Goal: Navigation & Orientation: Find specific page/section

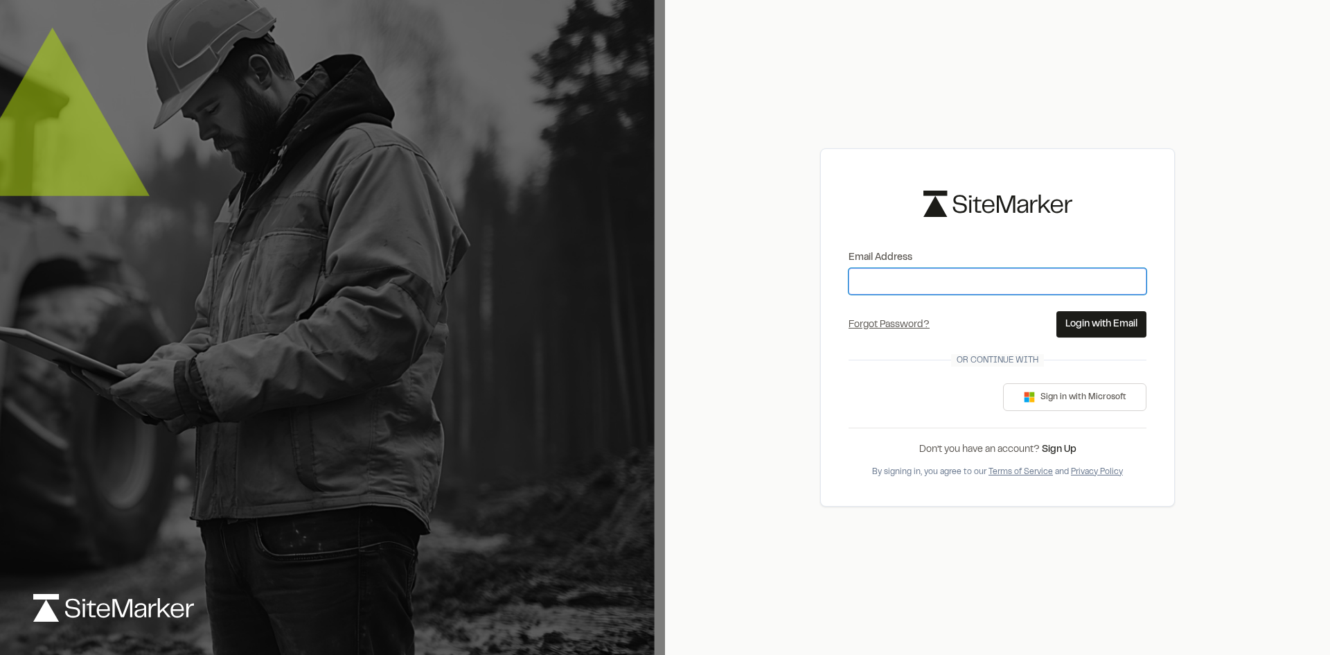
click at [914, 281] on input "Email Address" at bounding box center [997, 281] width 298 height 26
type input "**********"
click at [1108, 323] on button "Login with Email" at bounding box center [1101, 324] width 90 height 26
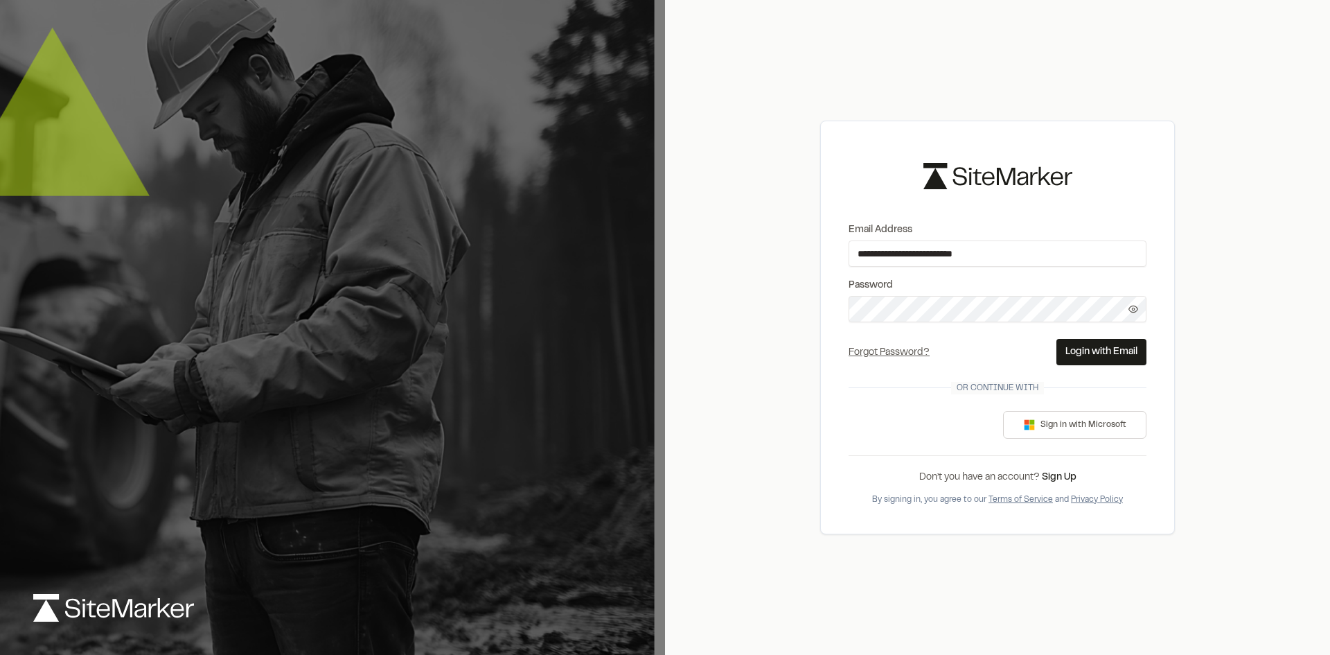
click at [921, 348] on div "Forgot Password? Forgot Password Send Reset Link Please type your email address…" at bounding box center [890, 352] width 84 height 17
click at [886, 352] on link "Forgot Password?" at bounding box center [888, 352] width 81 height 8
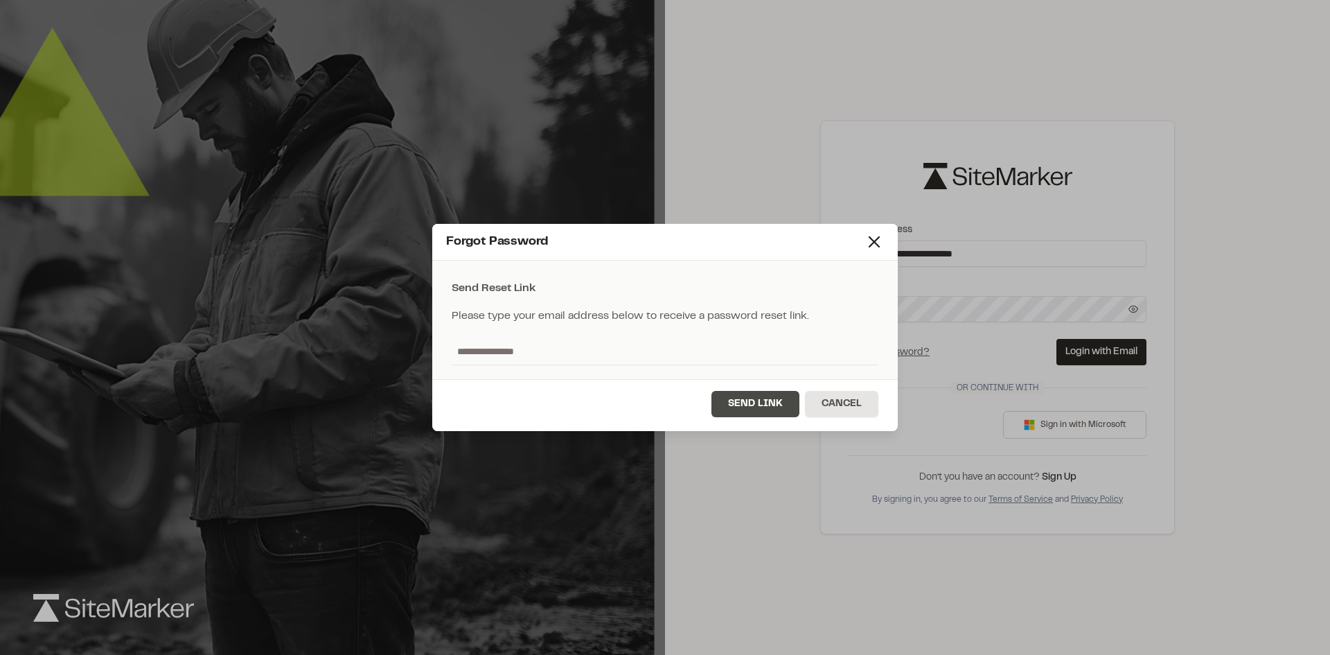
click at [744, 402] on button "Send Link" at bounding box center [755, 404] width 88 height 26
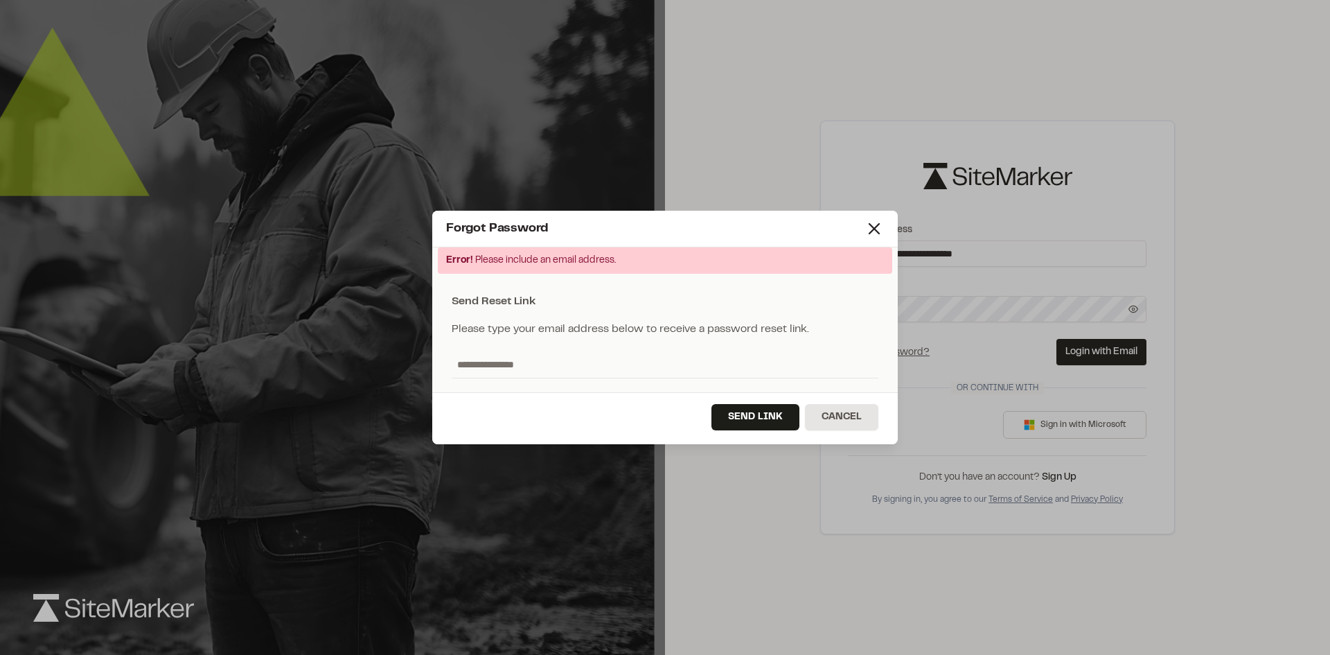
click at [632, 359] on input "text" at bounding box center [665, 364] width 427 height 26
type input "**********"
click at [752, 413] on button "Send Link" at bounding box center [755, 417] width 88 height 26
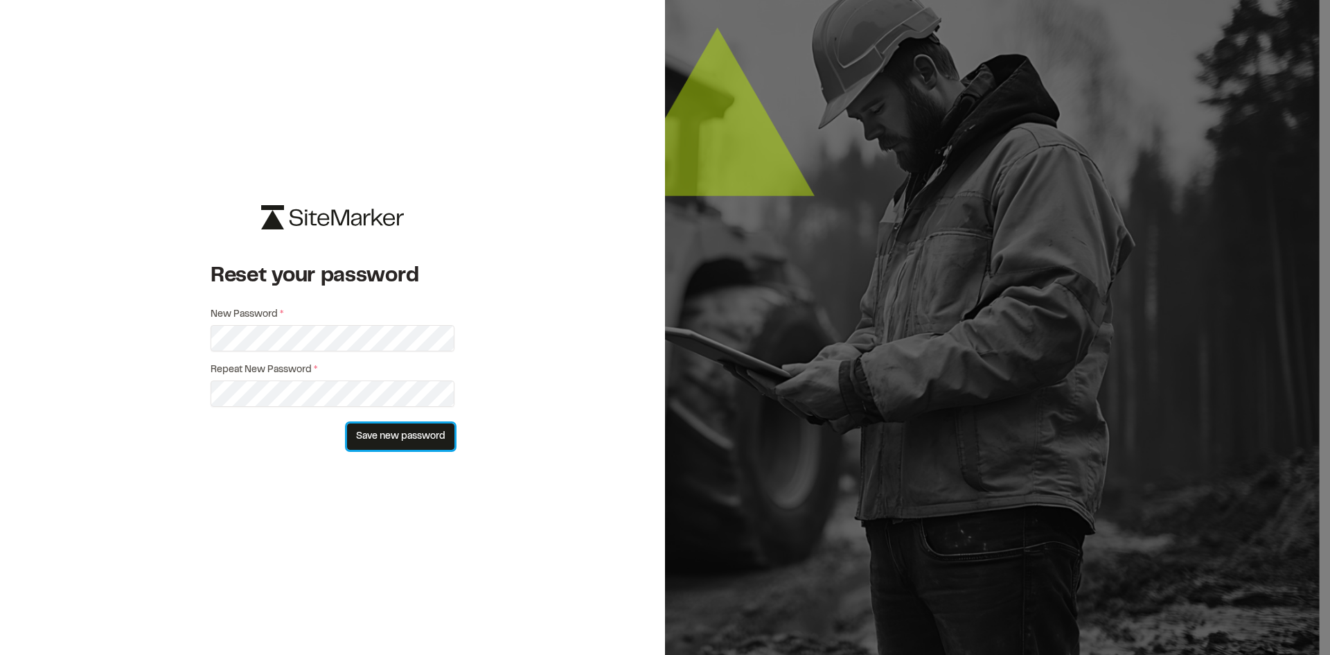
click at [413, 447] on button "Save new password" at bounding box center [400, 436] width 107 height 26
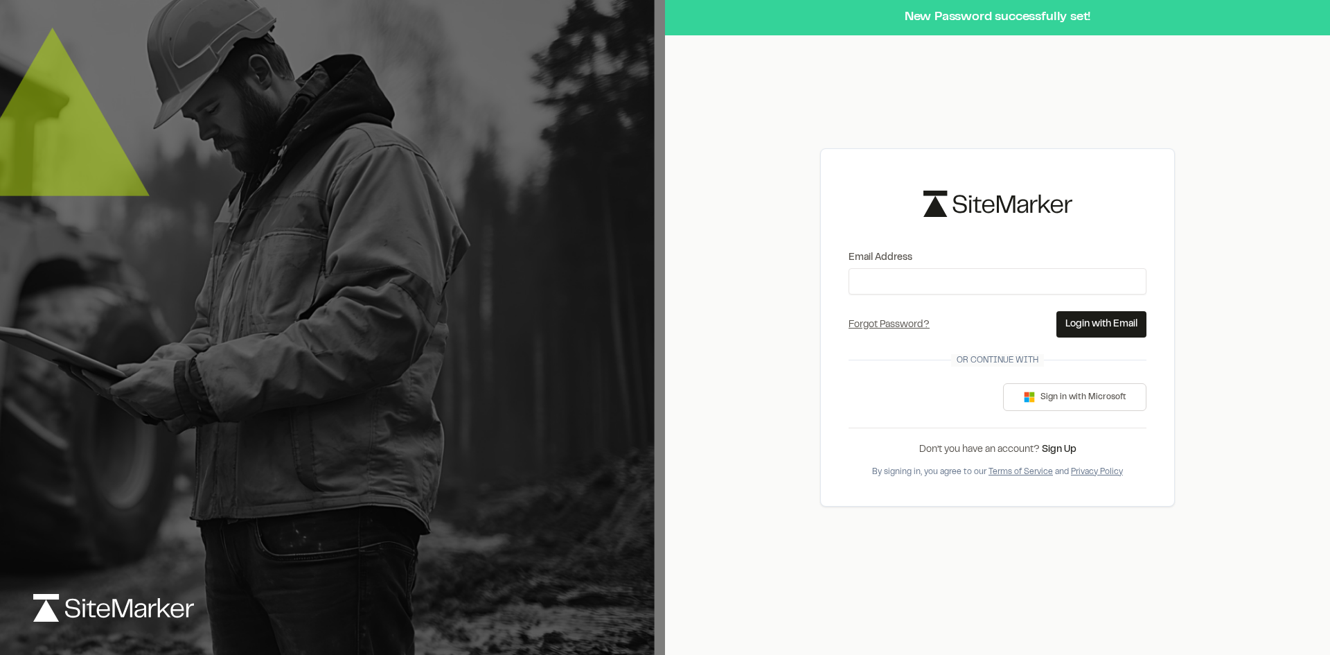
click at [1189, 134] on div "New Password successfully set! Email Address Forgot Password? Forgot Password S…" at bounding box center [997, 327] width 665 height 655
click at [999, 294] on input "Email Address" at bounding box center [997, 281] width 298 height 26
type input "**********"
click at [1114, 328] on button "Login with Email" at bounding box center [1101, 324] width 90 height 26
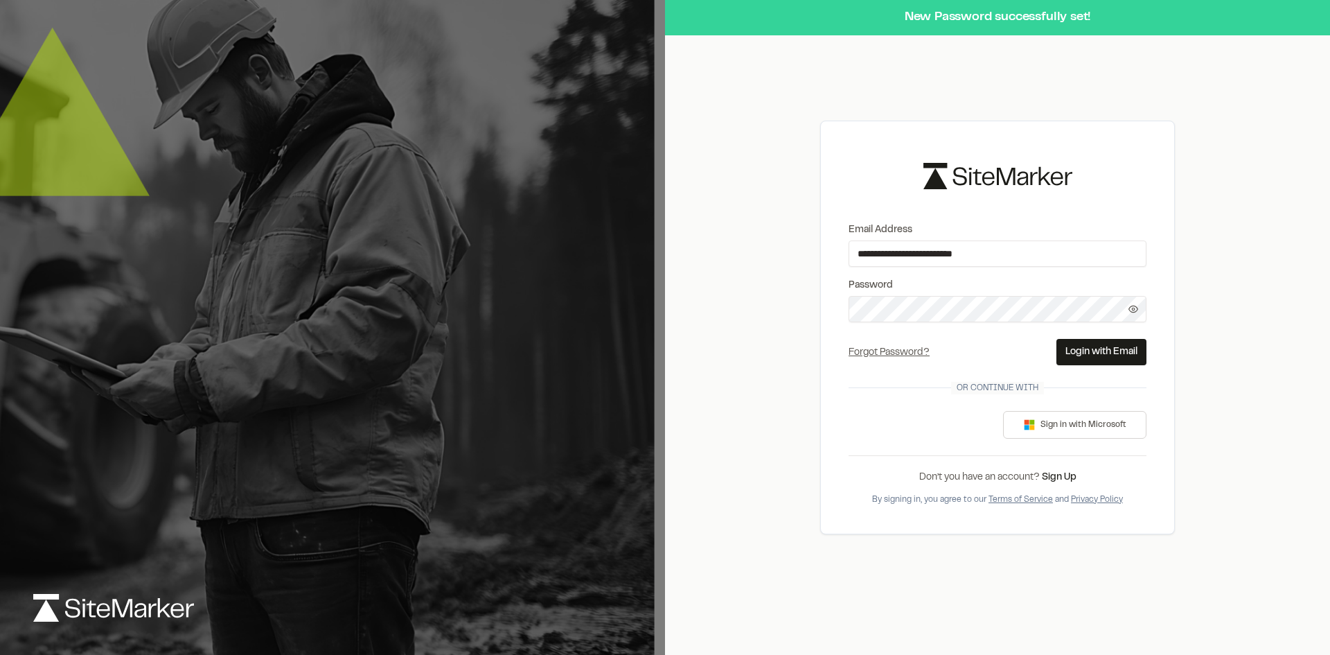
click at [1101, 348] on button "Login with Email" at bounding box center [1101, 352] width 90 height 26
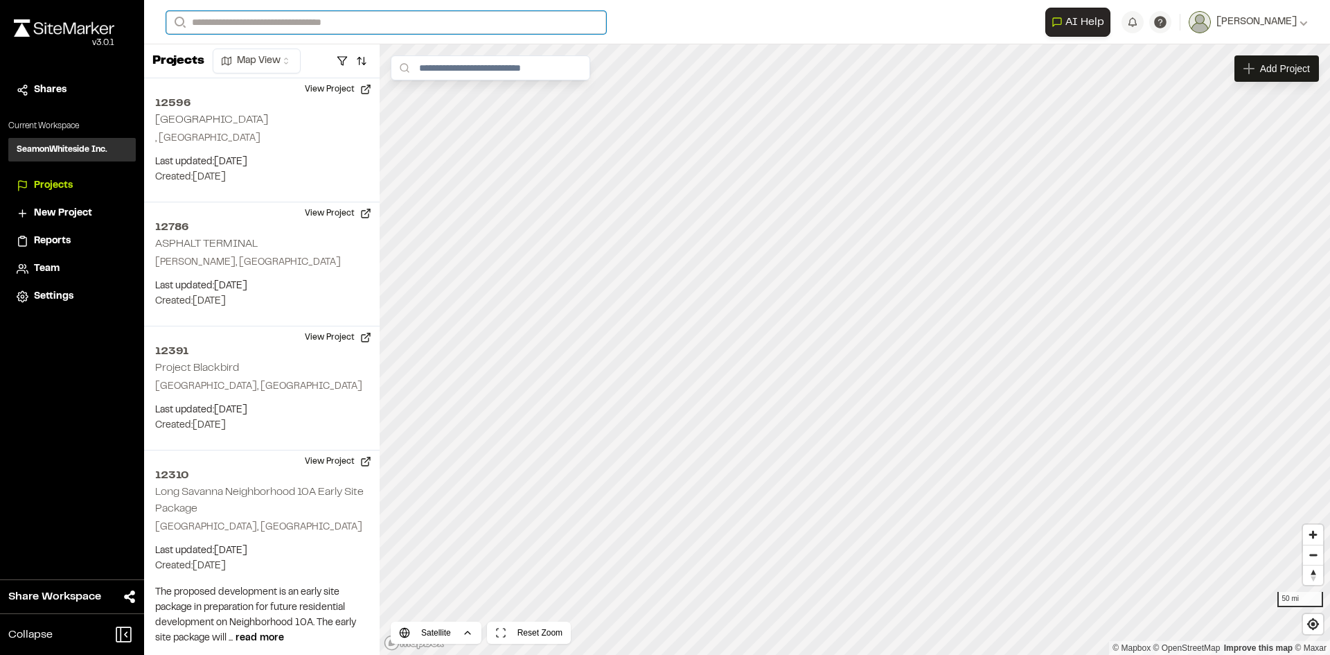
click at [247, 21] on input "Search" at bounding box center [386, 22] width 440 height 23
type input "*********"
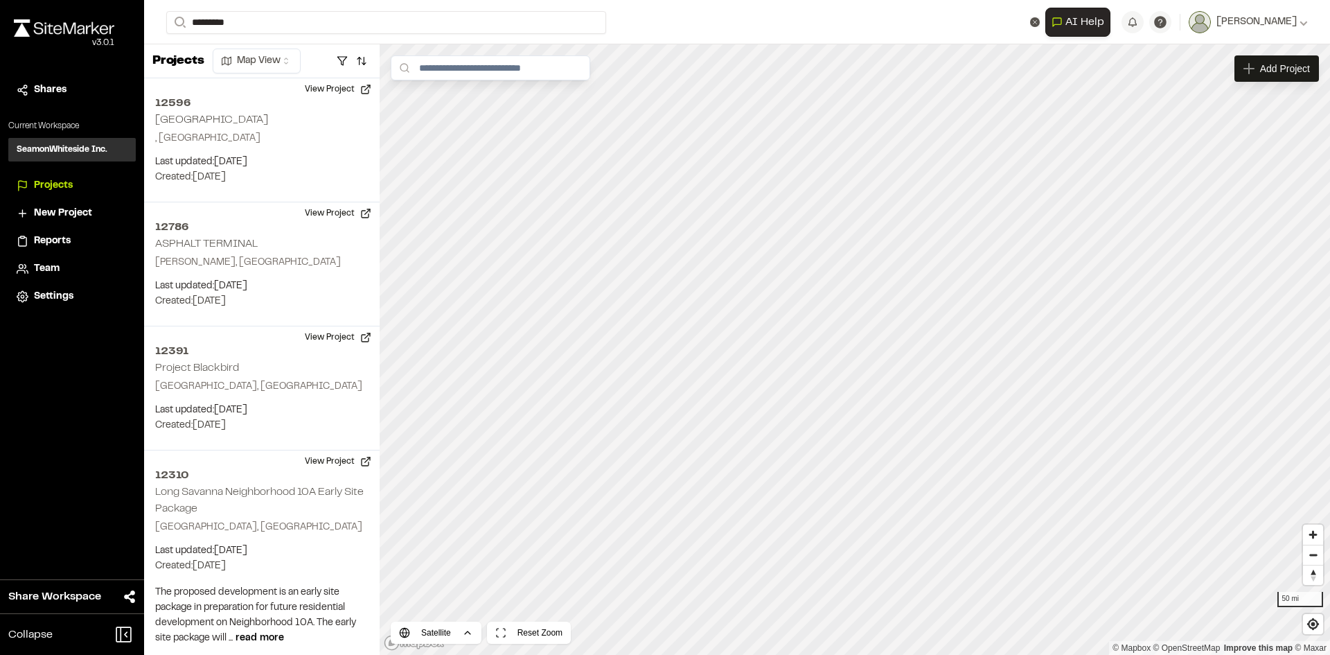
click at [262, 98] on p "10321 Wakefield Single Family" at bounding box center [277, 99] width 204 height 17
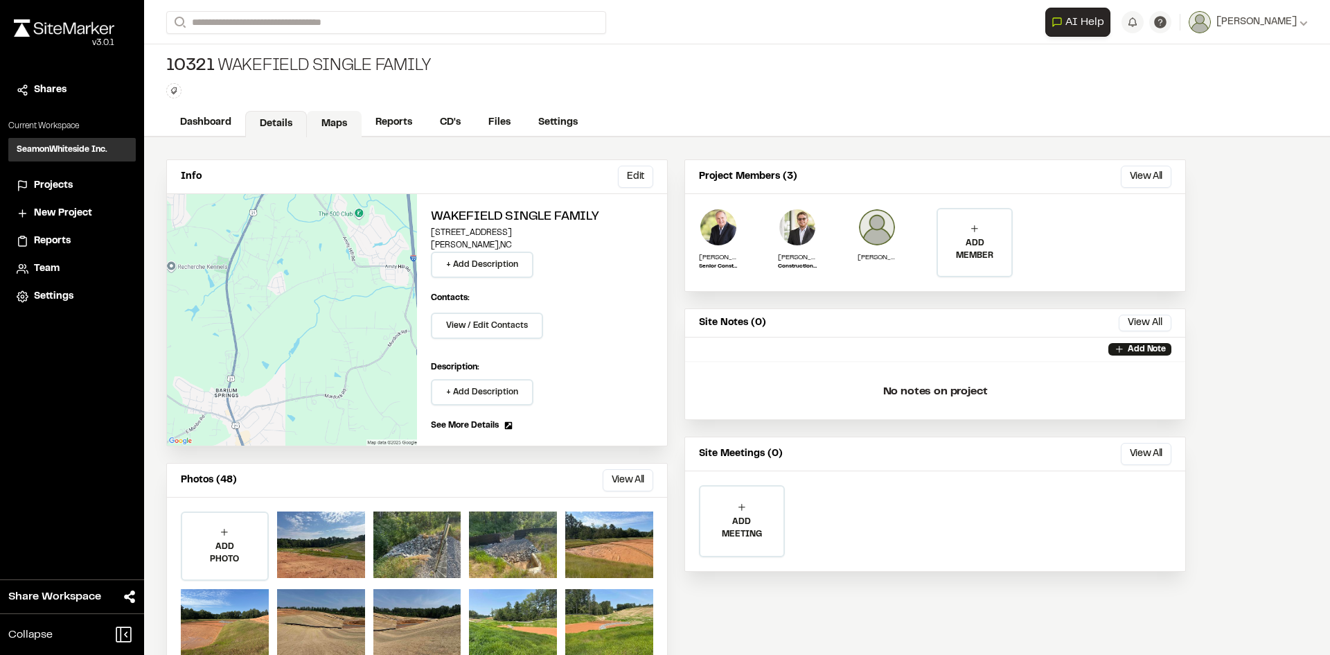
click at [323, 124] on link "Maps" at bounding box center [334, 124] width 55 height 26
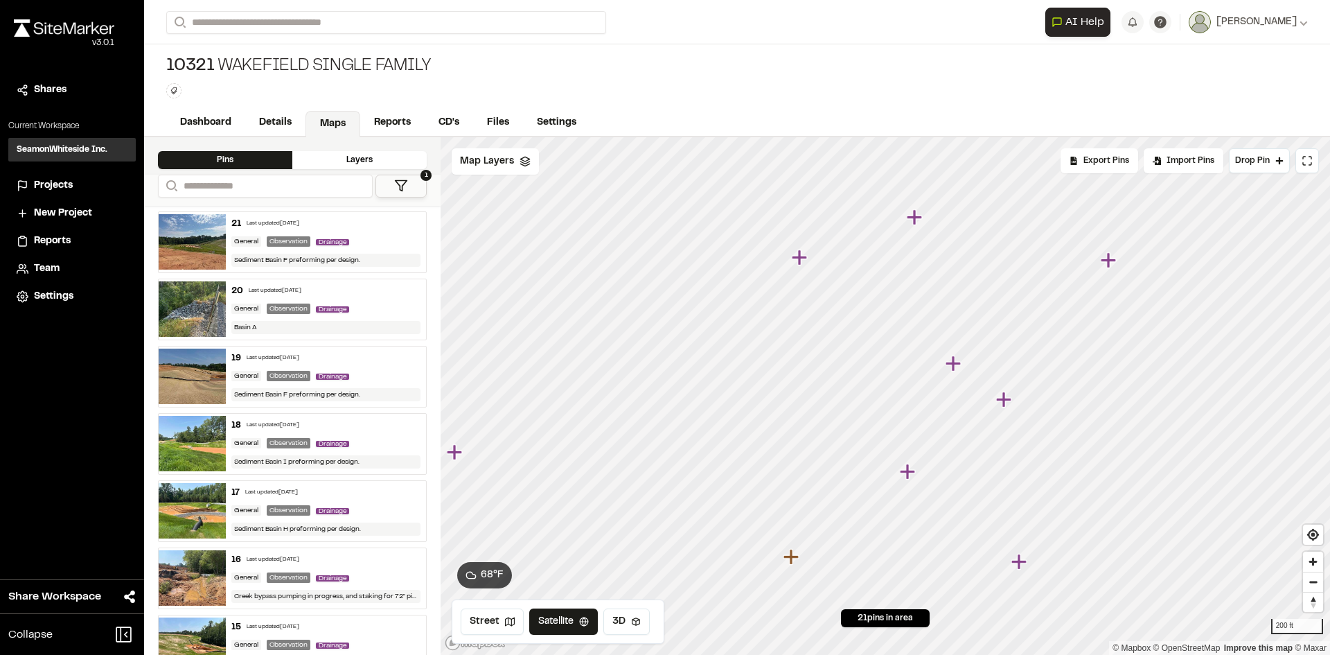
click at [909, 478] on icon "Map marker" at bounding box center [907, 470] width 15 height 15
click at [778, 188] on icon "Map marker" at bounding box center [777, 182] width 18 height 18
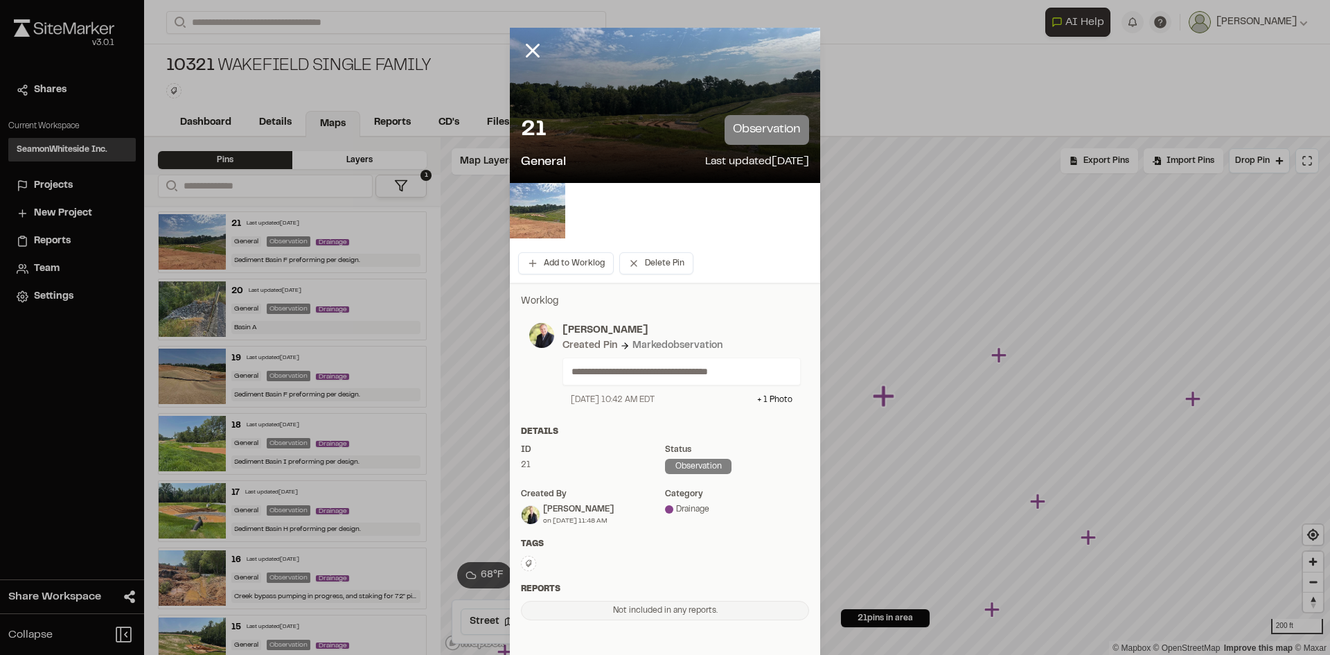
click at [526, 204] on img at bounding box center [537, 210] width 55 height 55
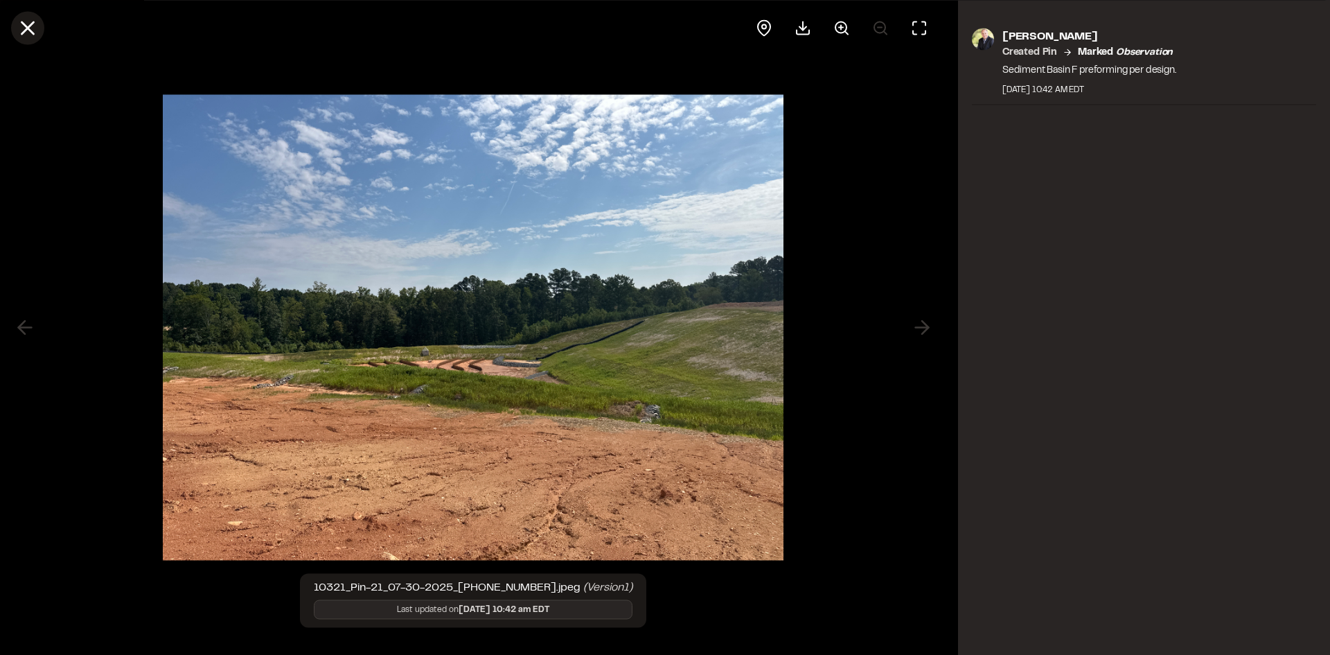
click at [29, 24] on icon at bounding box center [28, 28] width 24 height 24
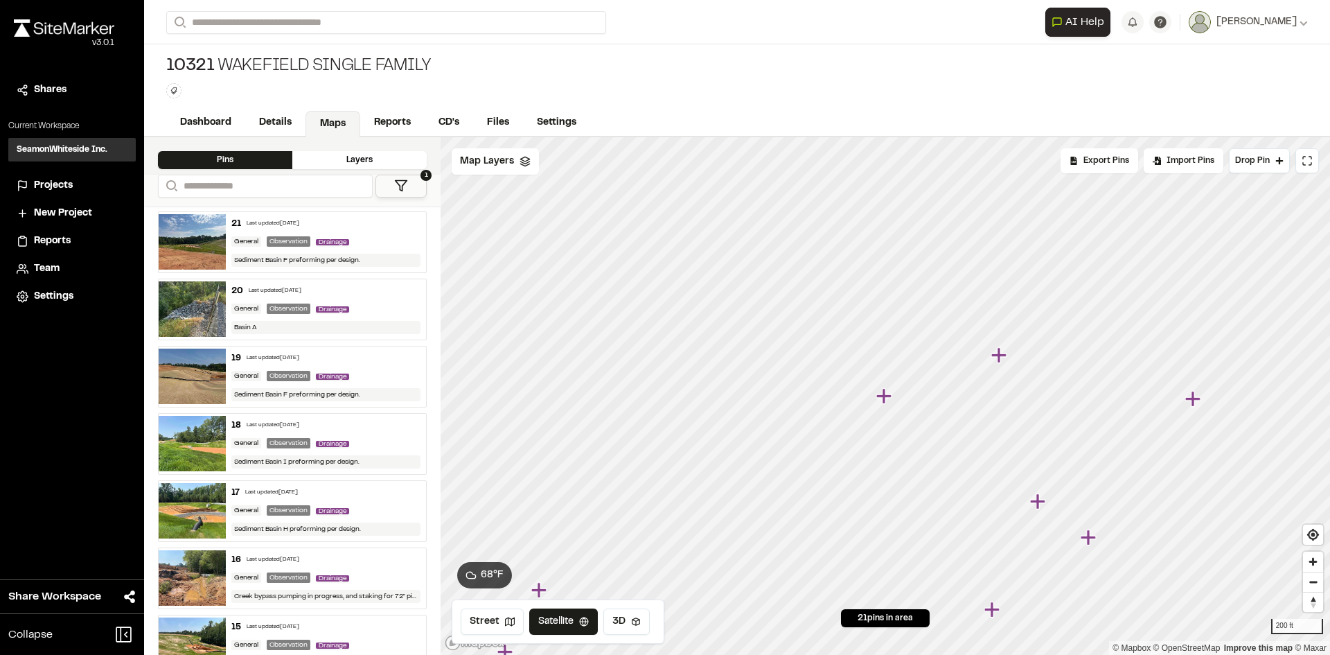
click at [995, 364] on icon "Map marker" at bounding box center [1000, 355] width 18 height 18
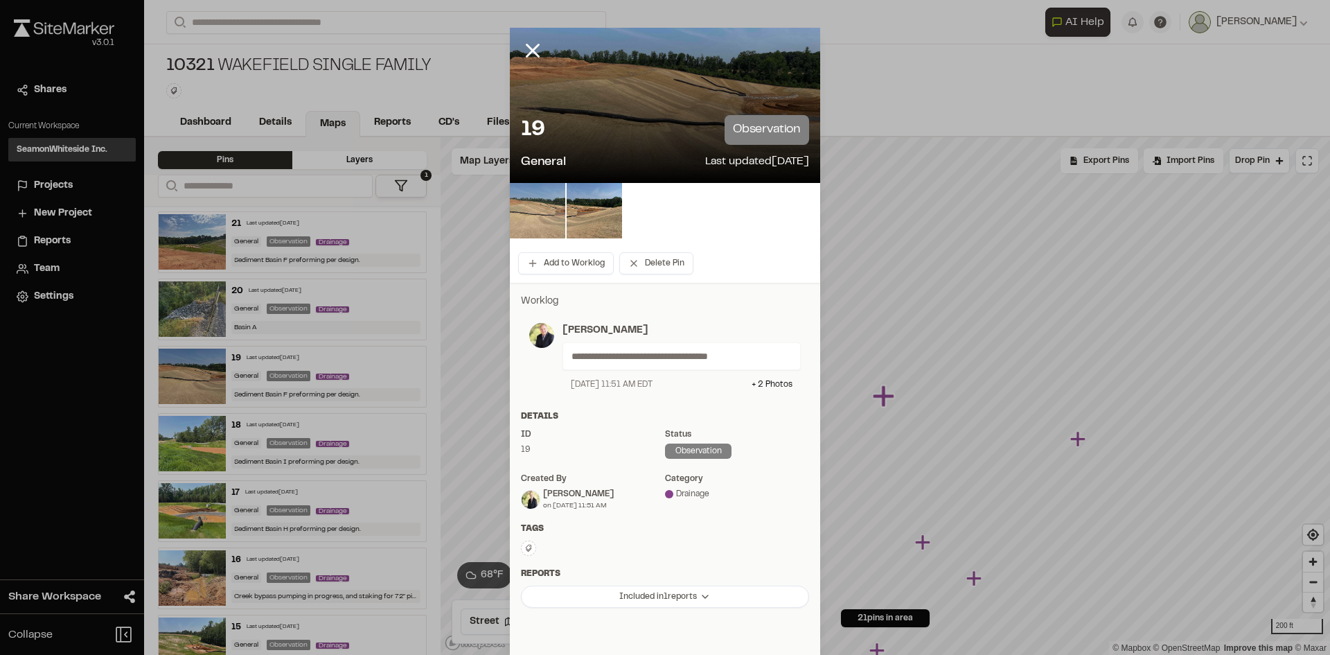
click at [537, 213] on img at bounding box center [537, 210] width 55 height 55
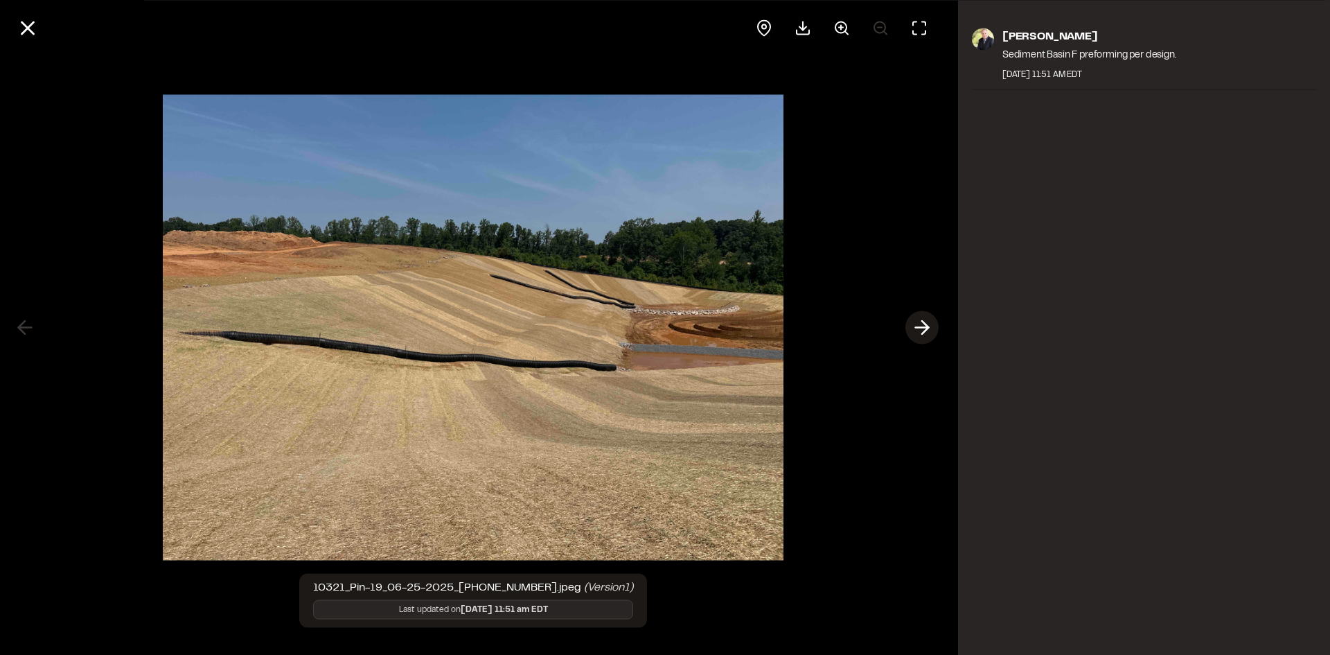
click at [928, 327] on polyline at bounding box center [925, 327] width 6 height 13
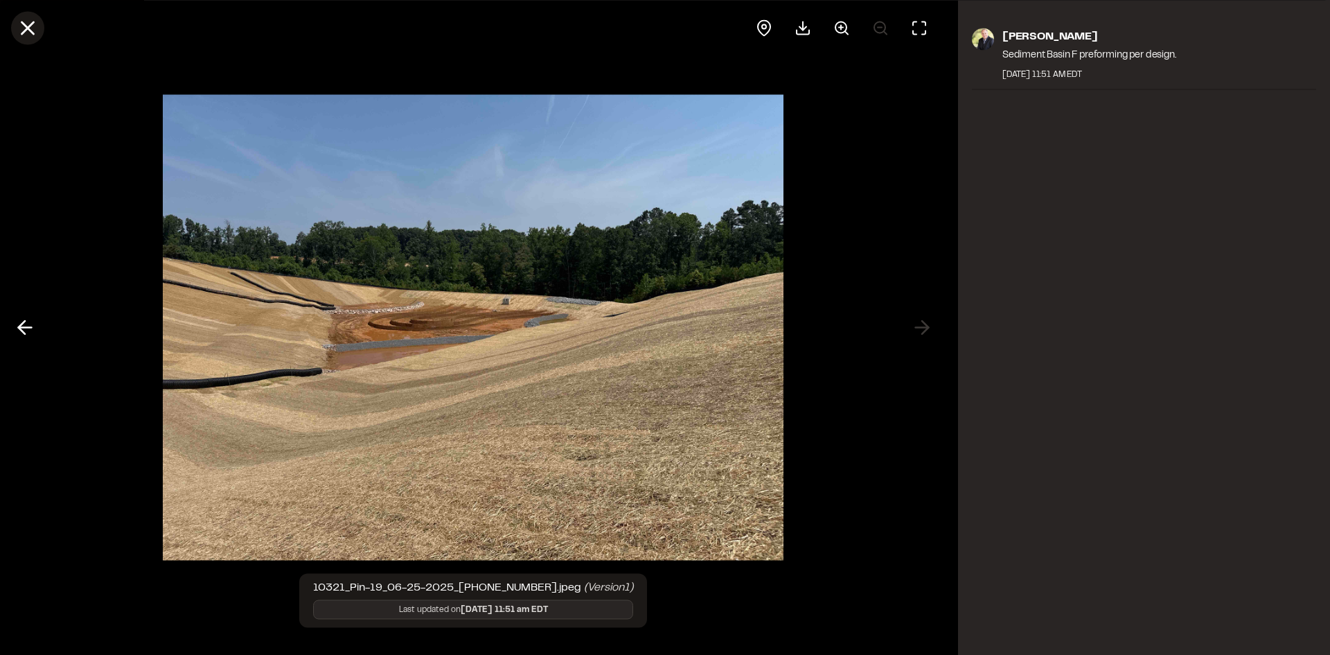
click at [28, 22] on icon at bounding box center [28, 28] width 24 height 24
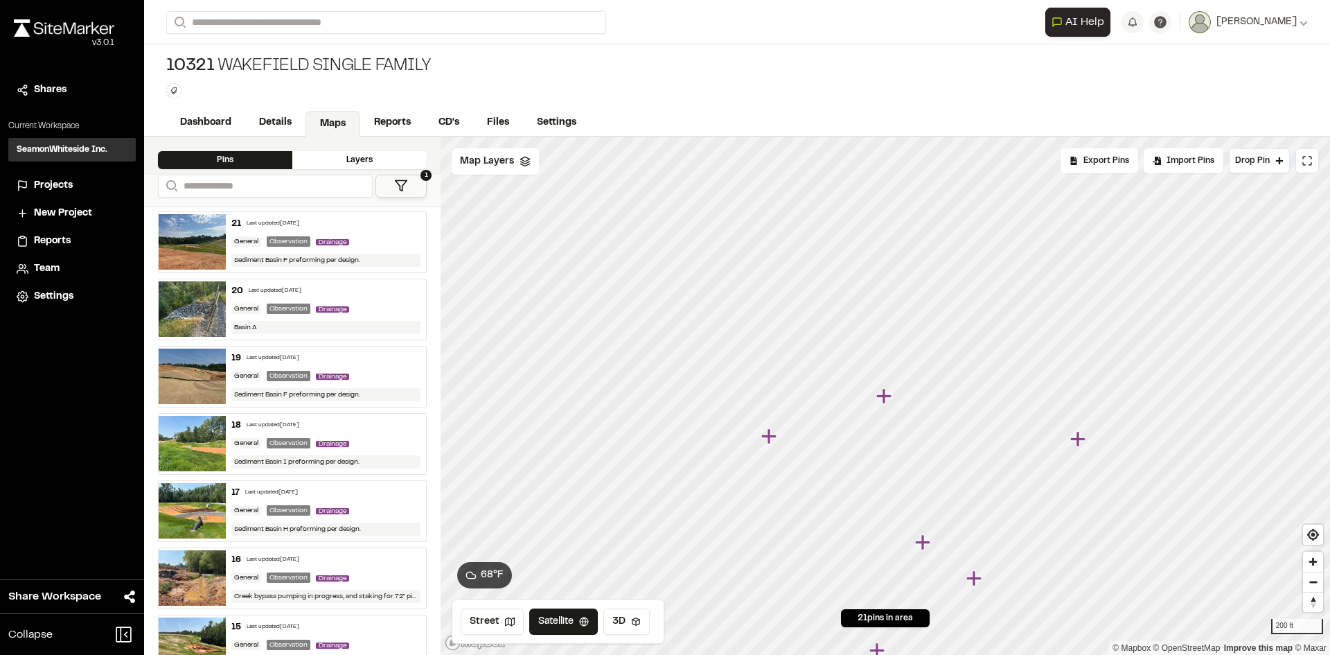
click at [1080, 443] on icon "Map marker" at bounding box center [1079, 439] width 18 height 18
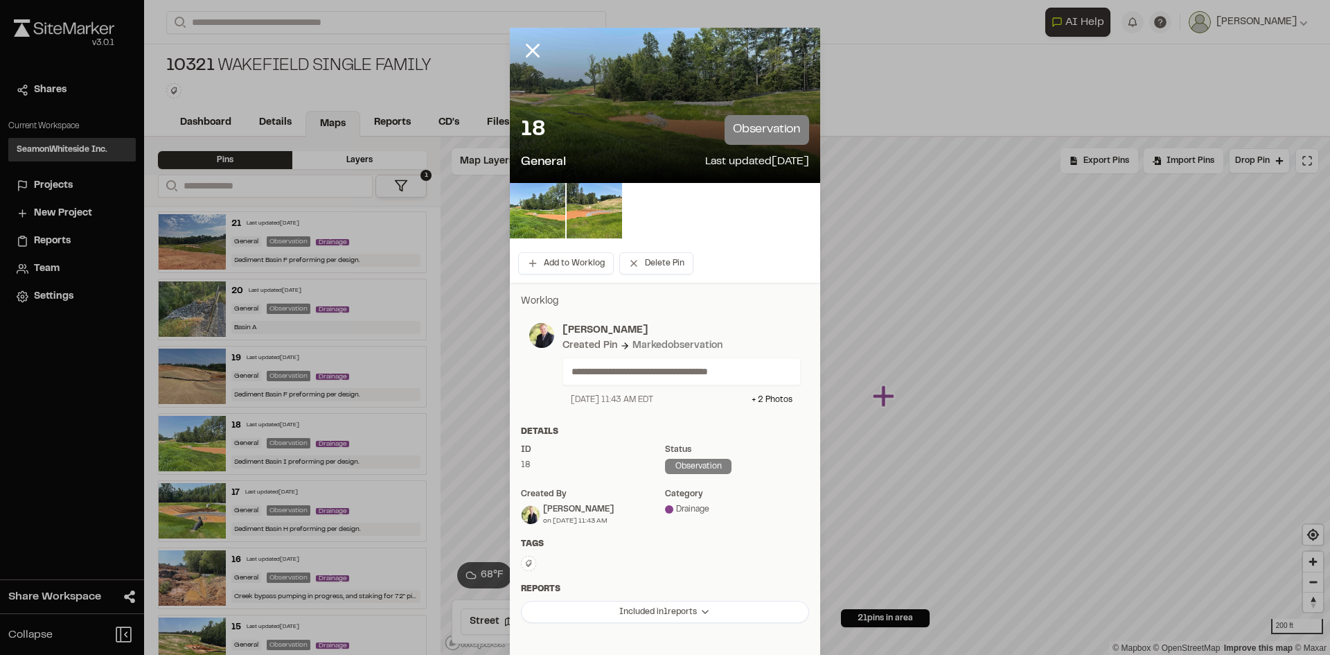
click at [650, 100] on div at bounding box center [665, 105] width 310 height 155
click at [729, 89] on div at bounding box center [665, 105] width 310 height 155
click at [539, 215] on img at bounding box center [537, 210] width 55 height 55
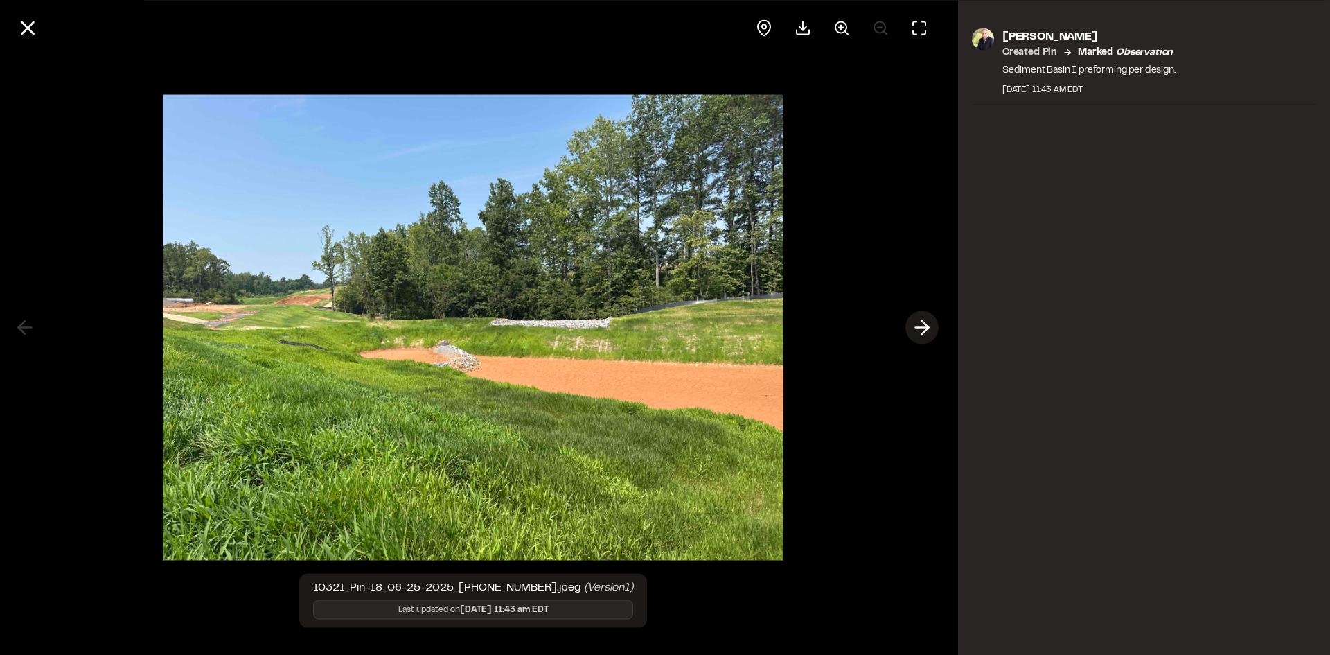
click at [927, 326] on polyline at bounding box center [925, 327] width 6 height 13
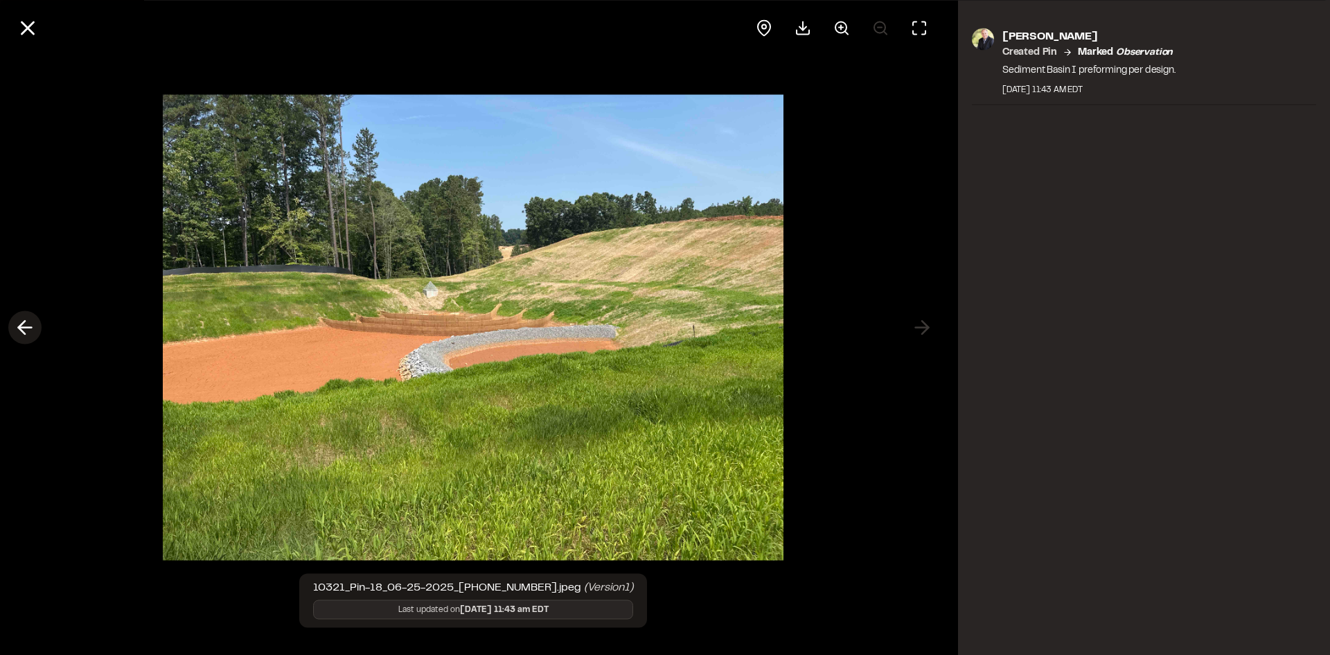
click at [23, 326] on icon at bounding box center [25, 328] width 22 height 24
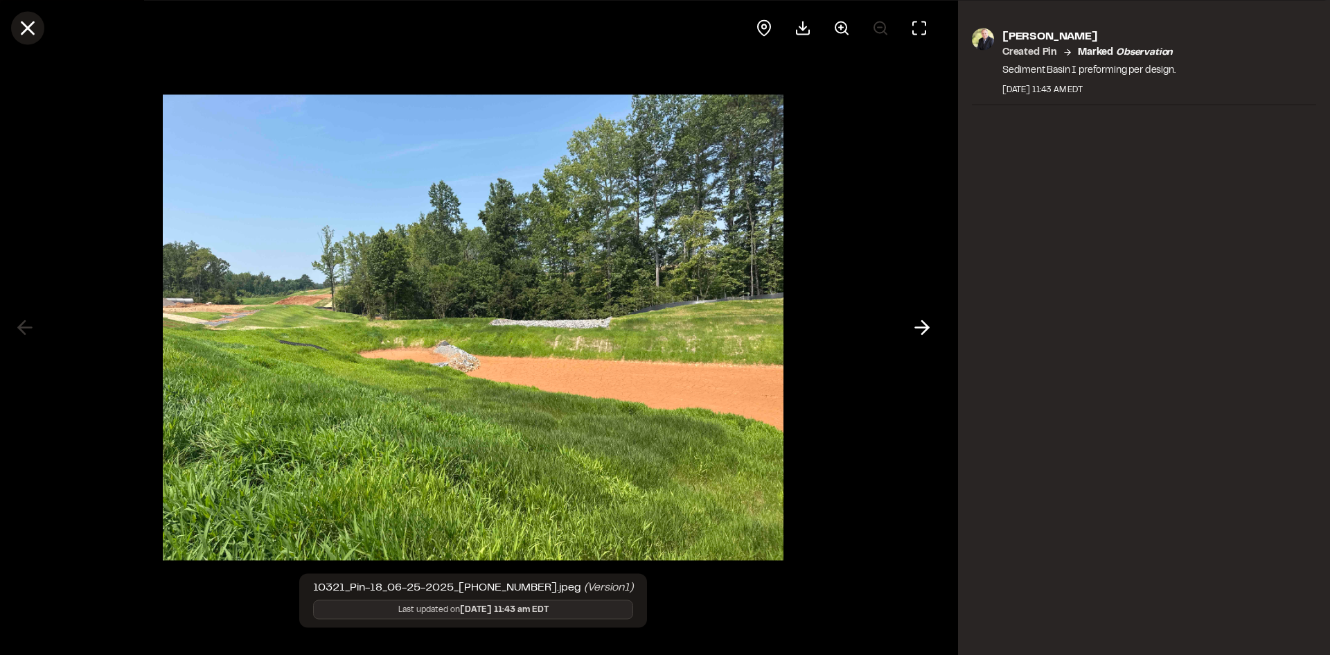
click at [34, 30] on icon at bounding box center [28, 28] width 24 height 24
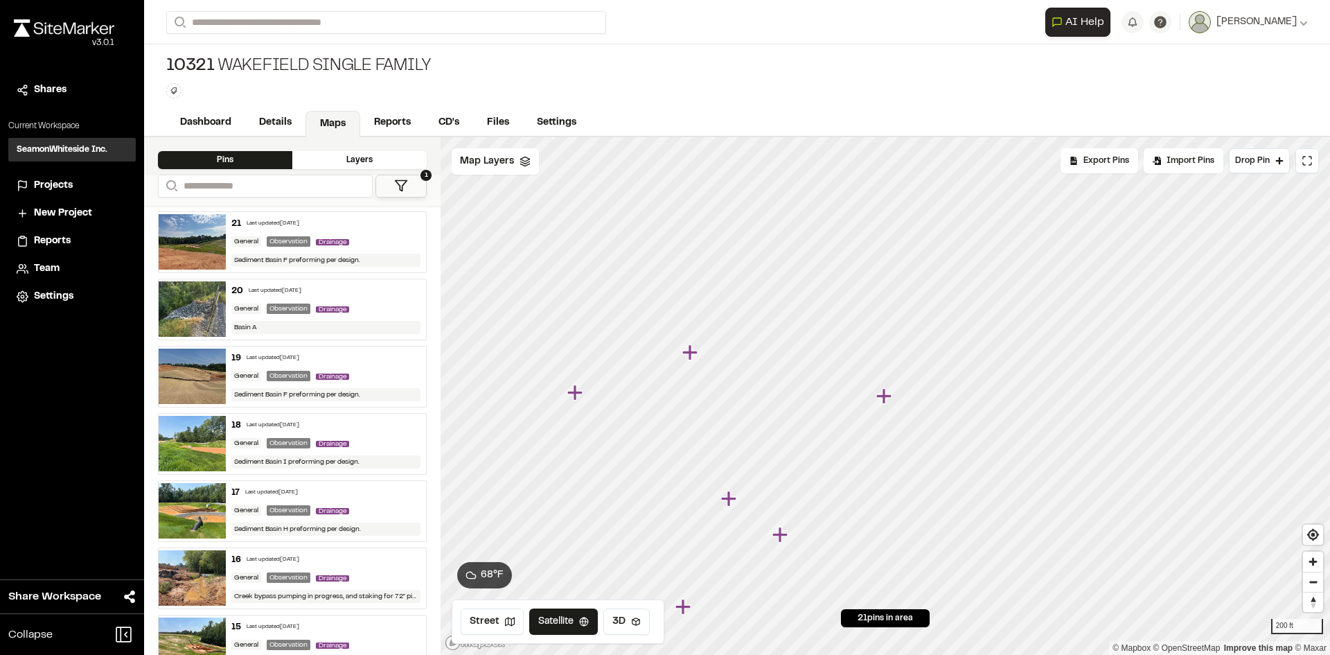
click at [277, 596] on div "Creek bypass pumping in progress, and staking for 72" pipe installed." at bounding box center [326, 595] width 190 height 13
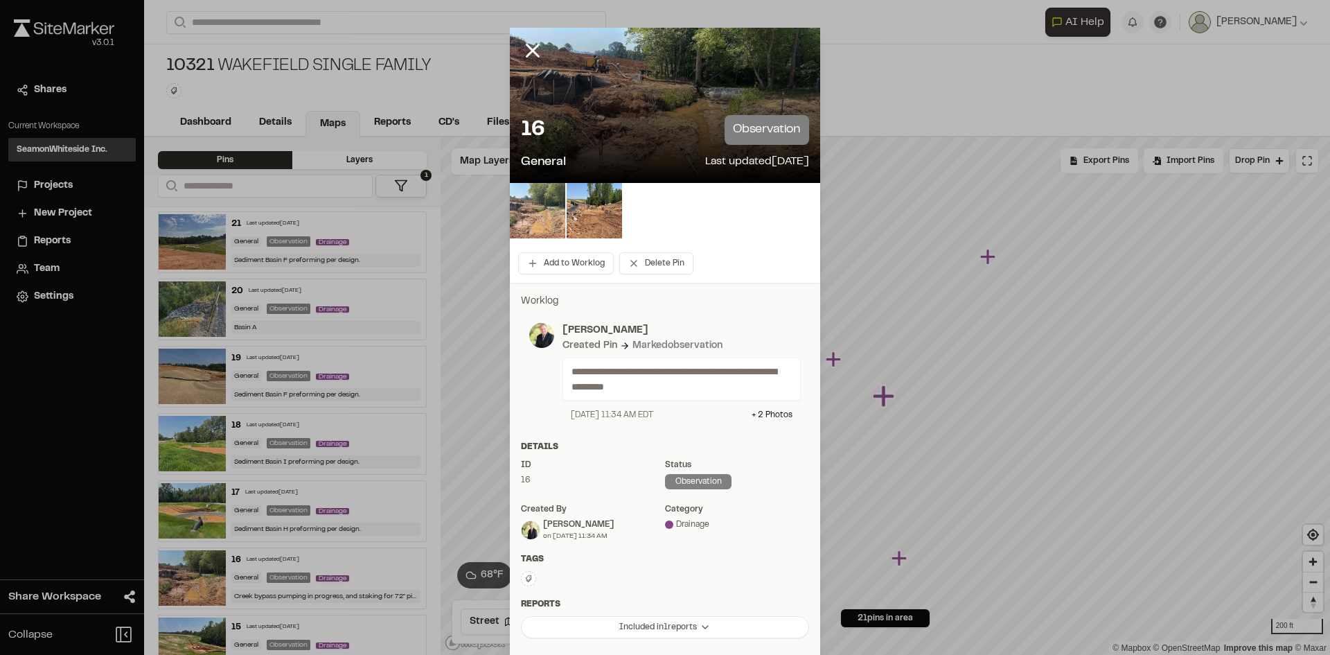
click at [528, 208] on img at bounding box center [537, 210] width 55 height 55
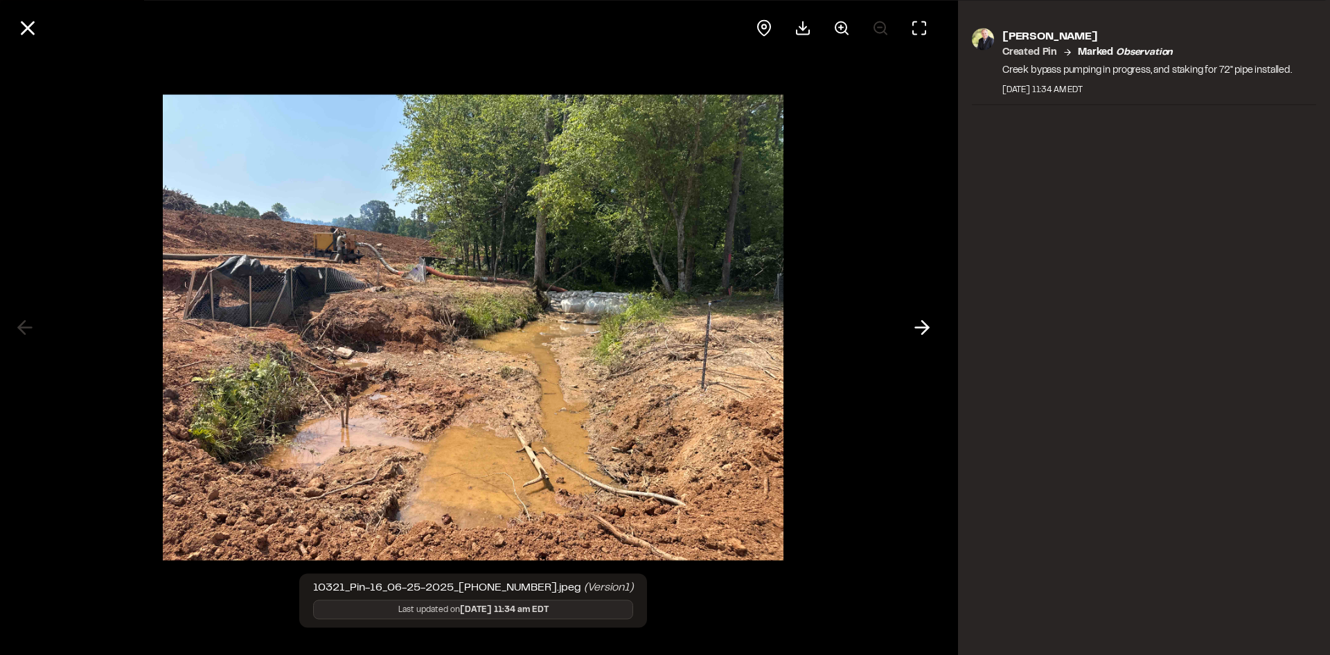
click at [927, 333] on icon at bounding box center [922, 328] width 22 height 24
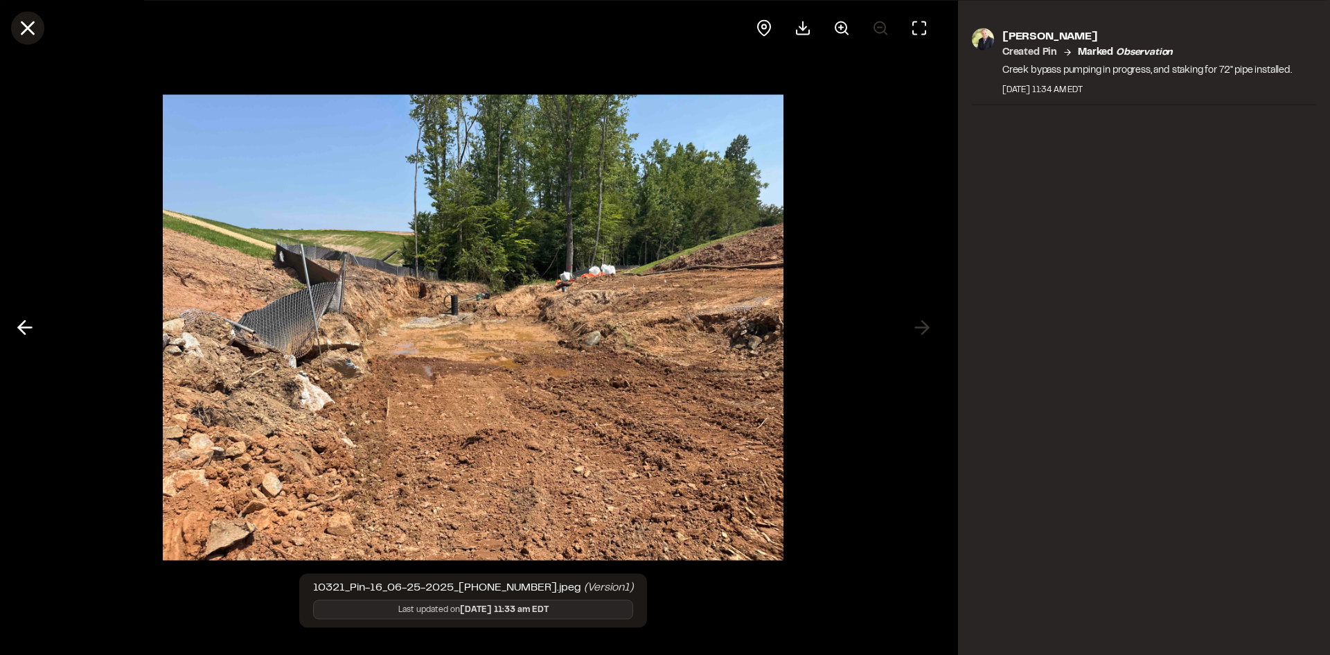
click at [28, 19] on icon at bounding box center [28, 28] width 24 height 24
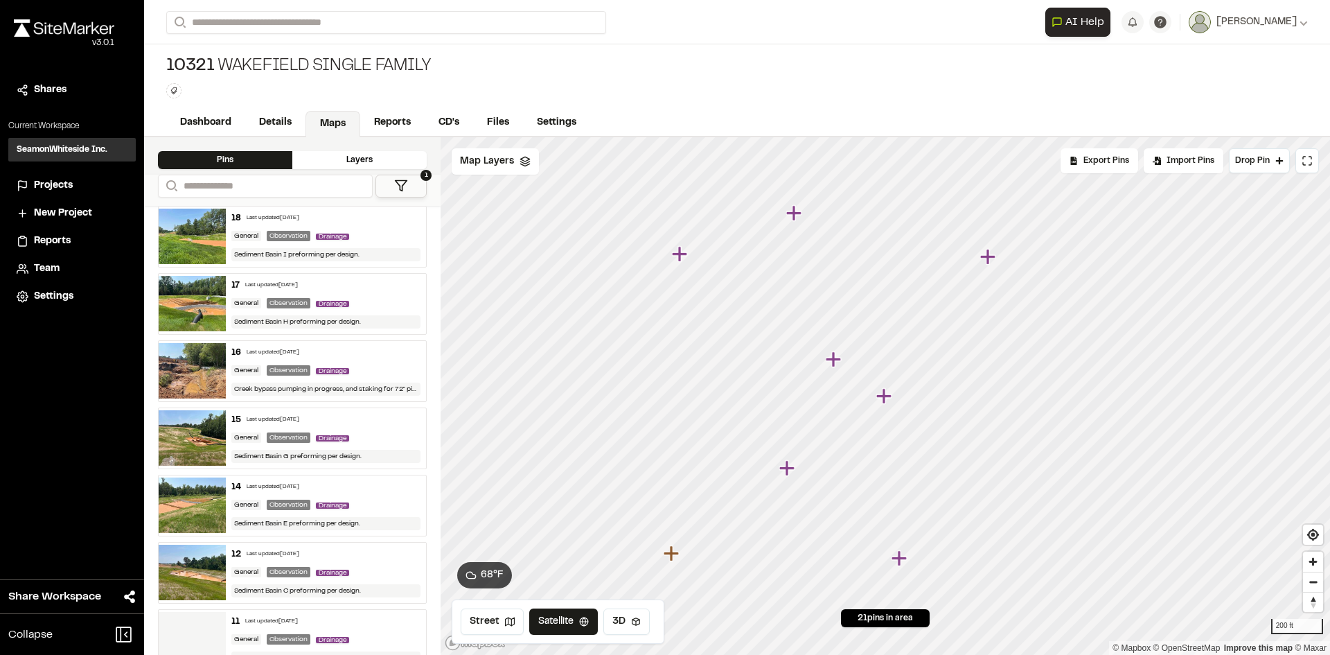
scroll to position [208, 0]
click at [274, 416] on div "Last updated [DATE]" at bounding box center [273, 419] width 53 height 8
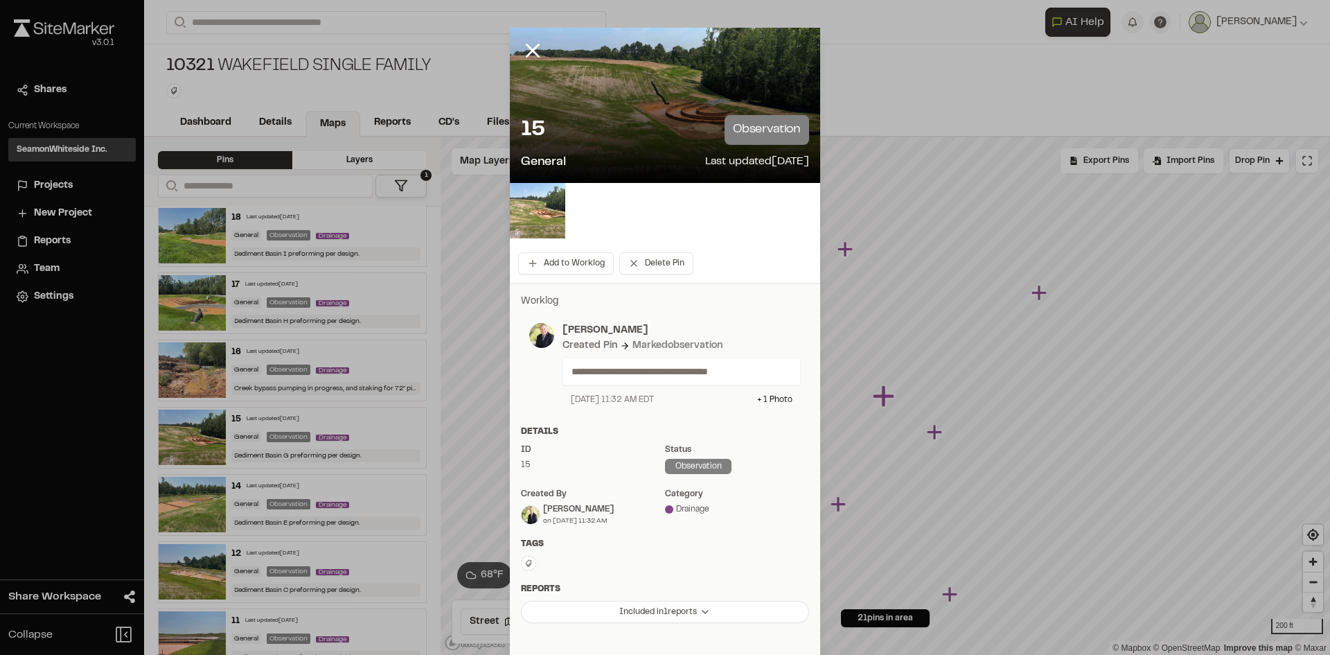
click at [550, 211] on img at bounding box center [537, 210] width 55 height 55
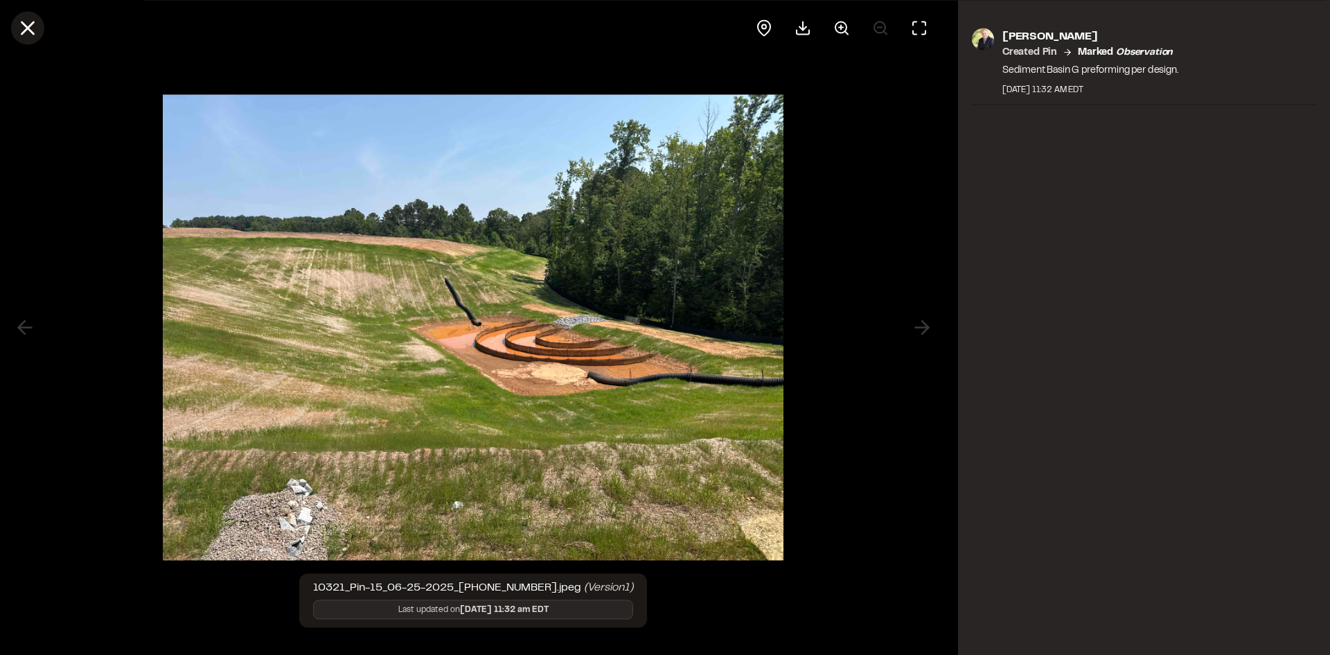
click at [24, 32] on line at bounding box center [28, 28] width 12 height 12
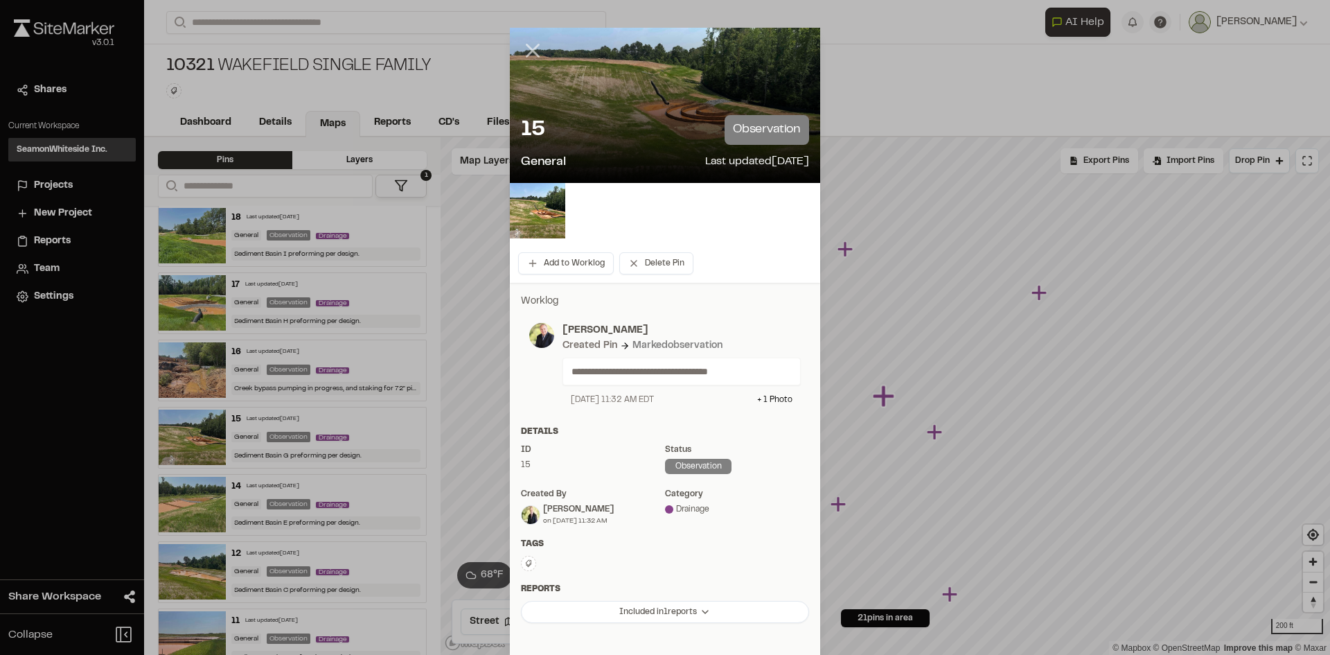
click at [524, 51] on icon at bounding box center [533, 51] width 24 height 24
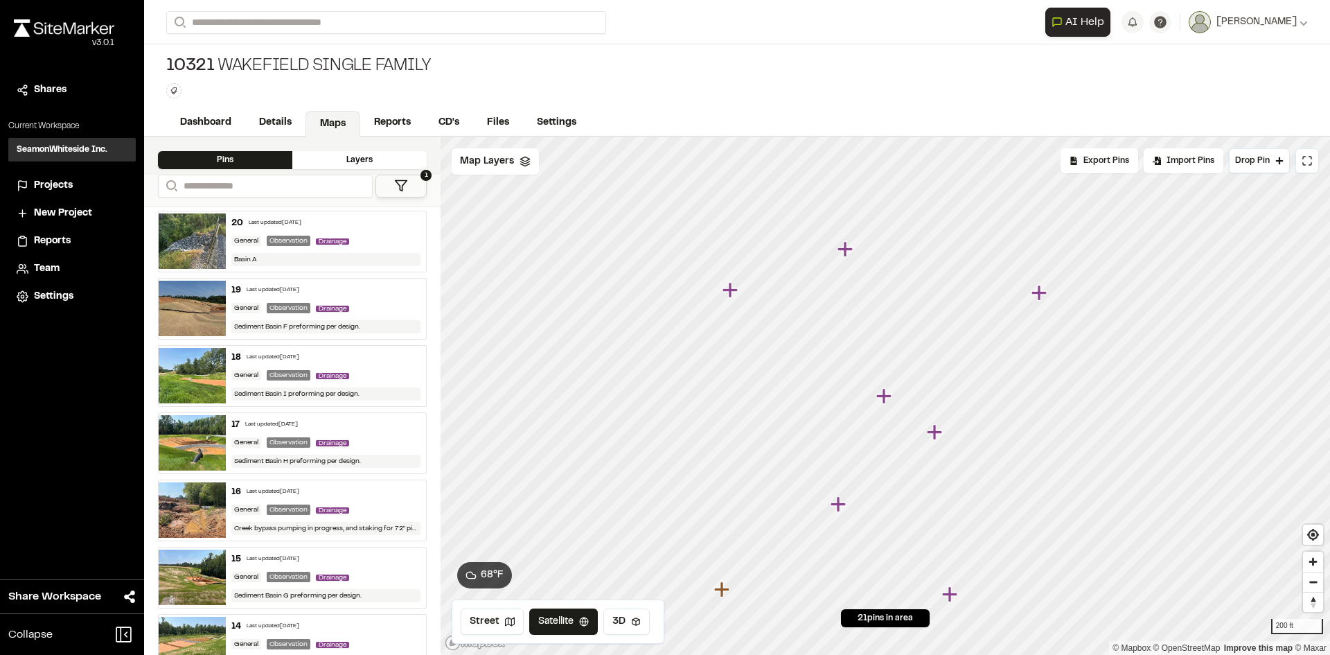
scroll to position [0, 0]
